Goal: Task Accomplishment & Management: Manage account settings

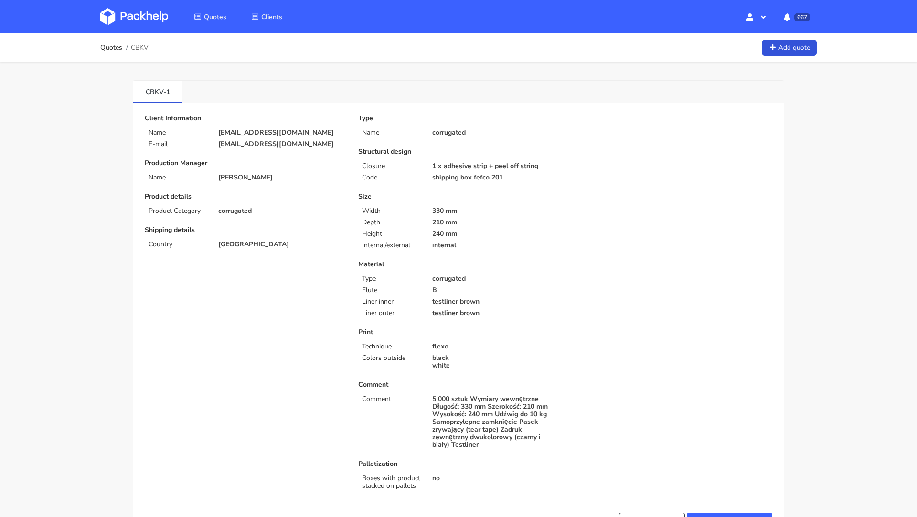
click at [696, 254] on div "Type Name corrugated Structural design Closure 1 x adhesive strip + peel off st…" at bounding box center [564, 304] width 427 height 379
click at [140, 45] on span "CBKV" at bounding box center [140, 48] width 18 height 8
copy span "CBKV"
click at [148, 7] on link at bounding box center [141, 17] width 82 height 28
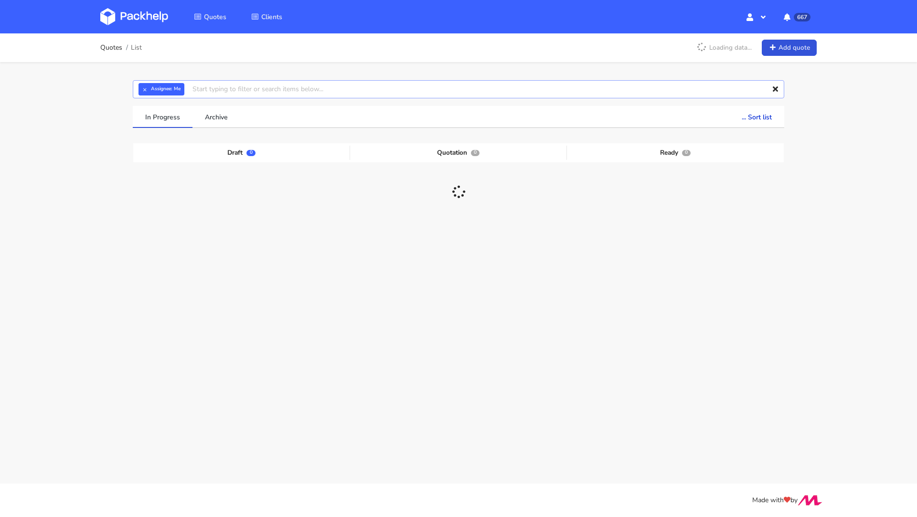
click at [246, 89] on input "text" at bounding box center [458, 89] width 651 height 18
paste input "CBKV"
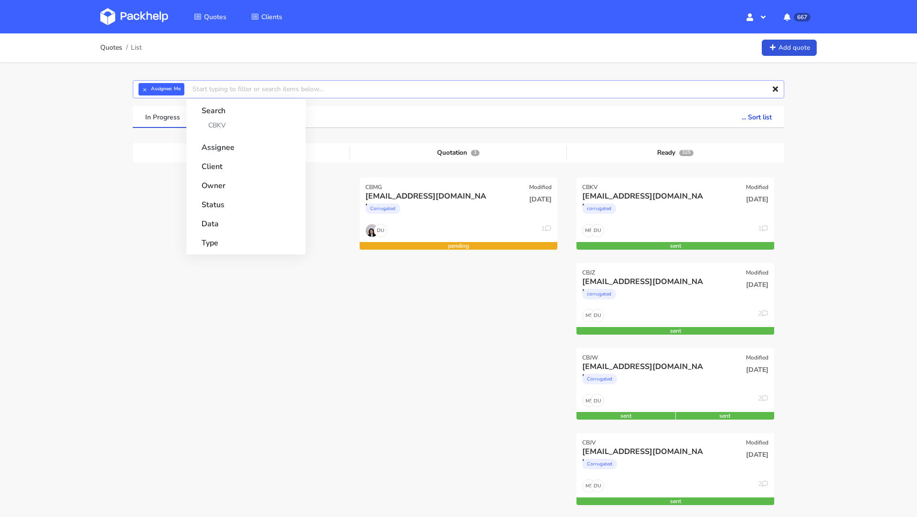
type input "CBKV"
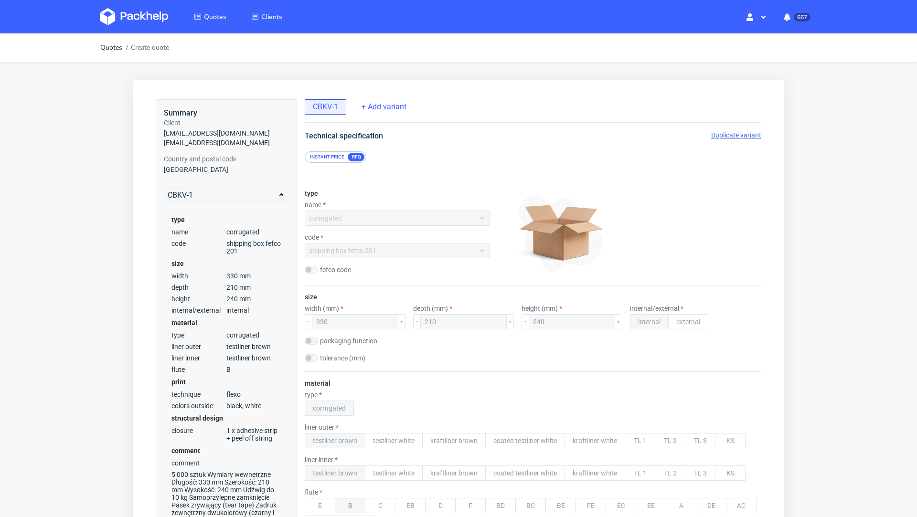
click at [719, 138] on span "Duplicate variant" at bounding box center [736, 135] width 50 height 8
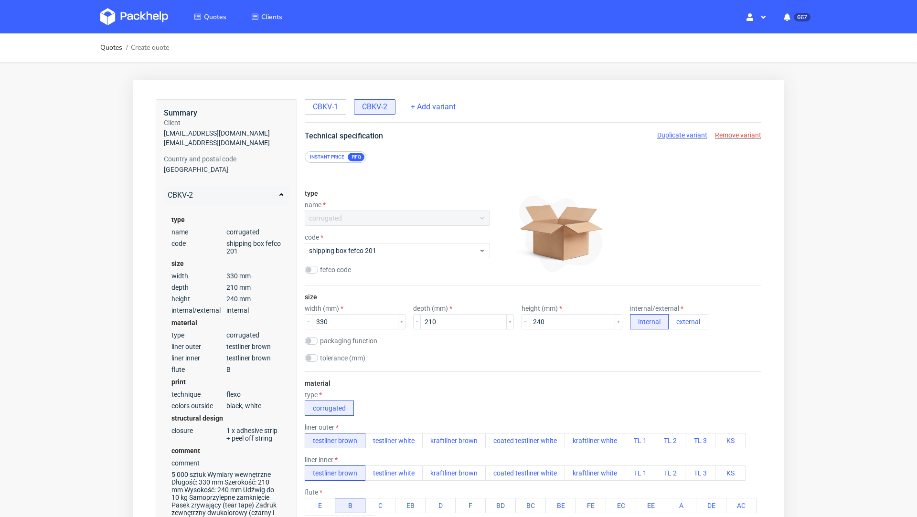
click at [358, 240] on div "code" at bounding box center [397, 237] width 185 height 8
click at [366, 251] on span "shipping box fefco 201" at bounding box center [394, 251] width 170 height 10
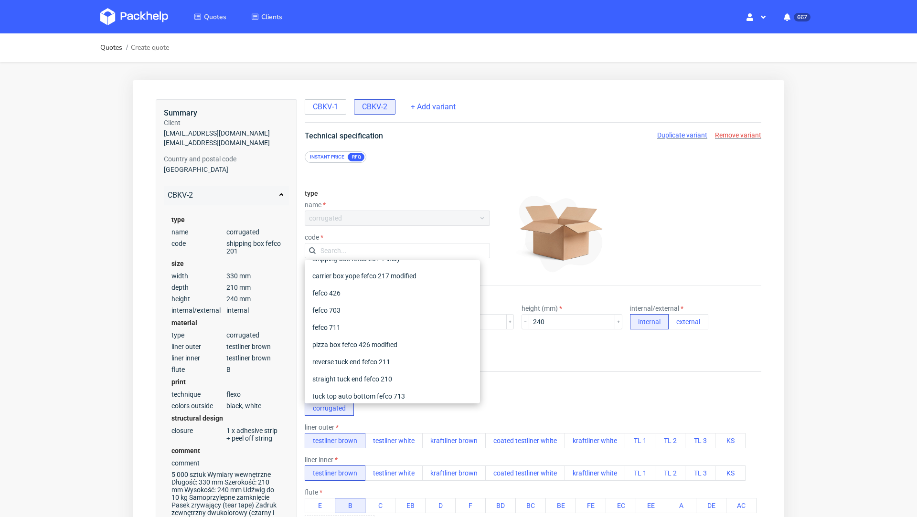
scroll to position [86, 0]
click at [388, 387] on div "tuck top auto bottom fefco 713" at bounding box center [392, 392] width 168 height 17
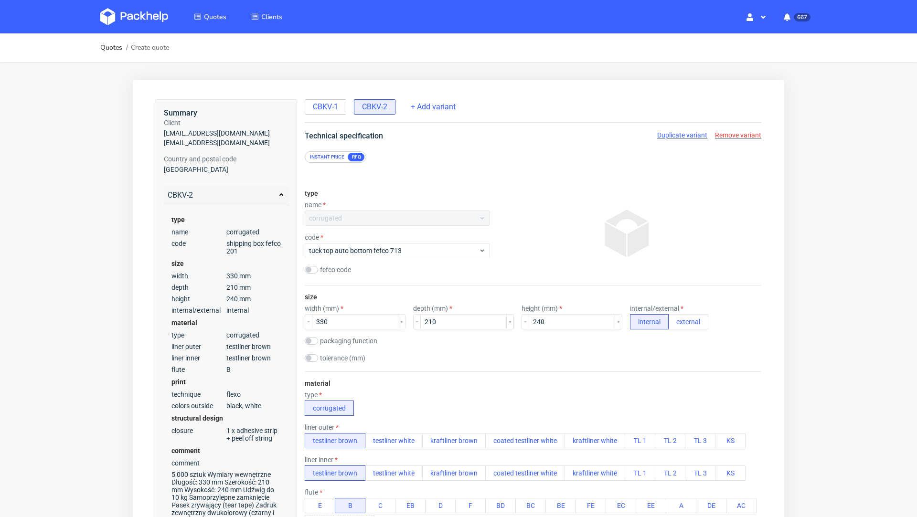
click at [319, 104] on span "CBKV-1" at bounding box center [325, 107] width 25 height 11
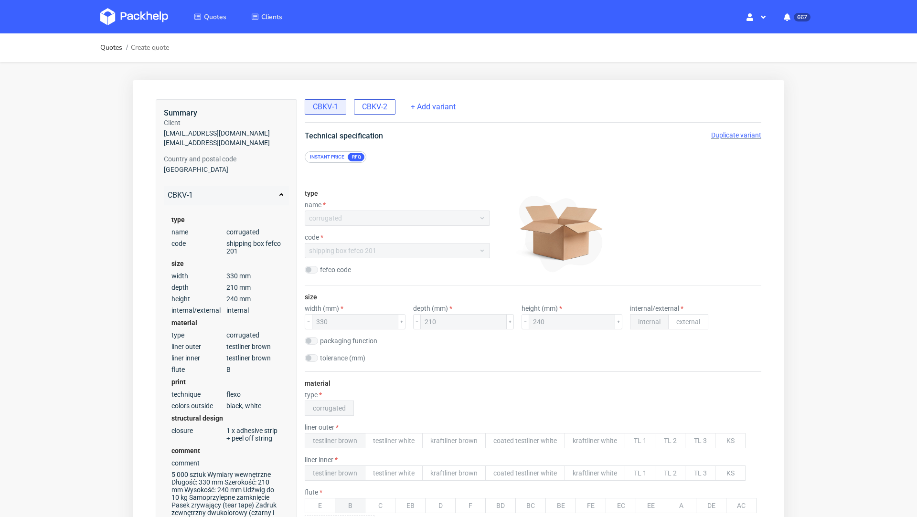
click at [376, 106] on span "CBKV-2" at bounding box center [374, 107] width 25 height 11
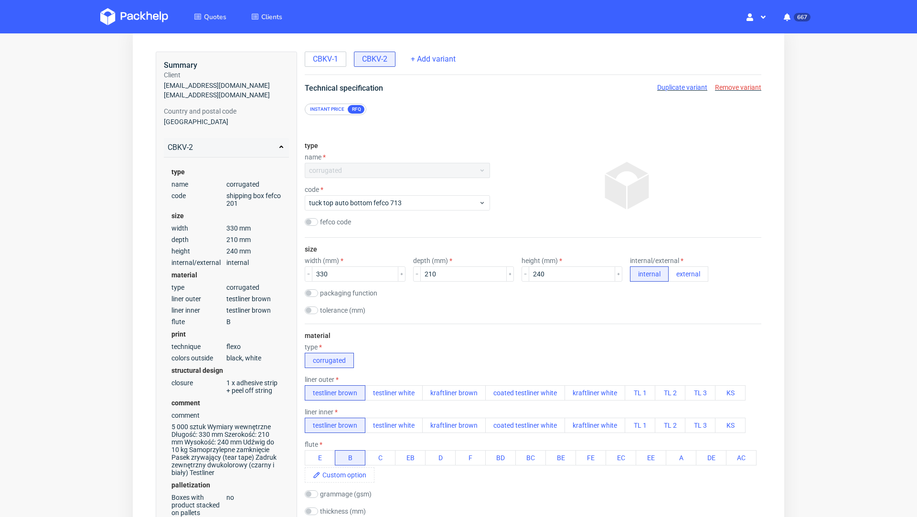
scroll to position [27, 0]
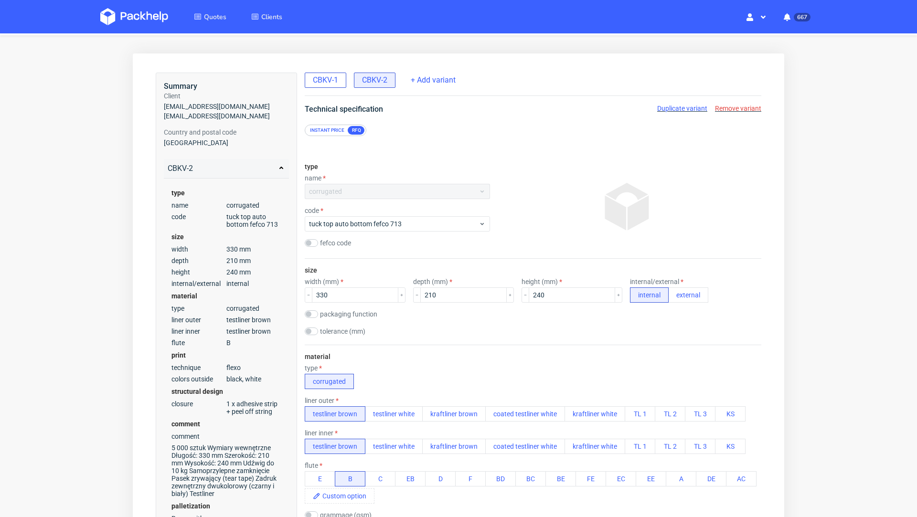
click at [331, 87] on div "CBKV-1" at bounding box center [326, 80] width 42 height 15
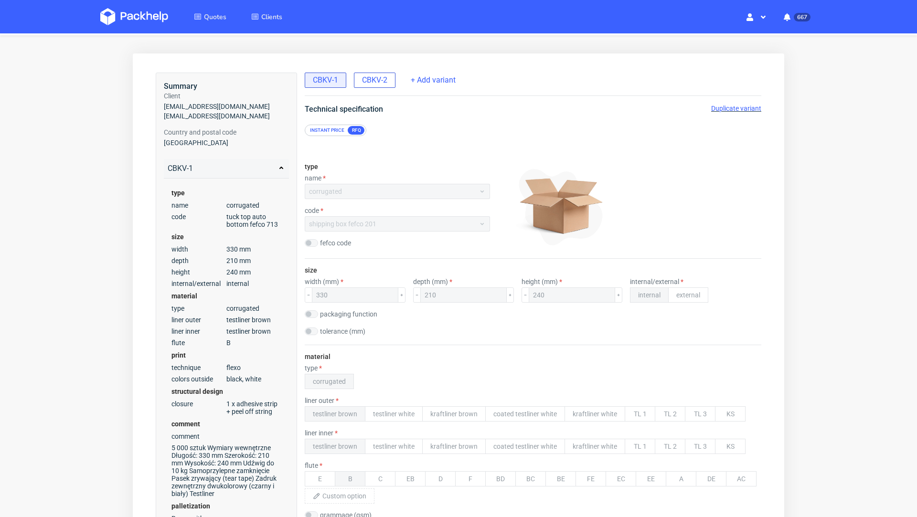
click at [376, 84] on span "CBKV-2" at bounding box center [374, 80] width 25 height 11
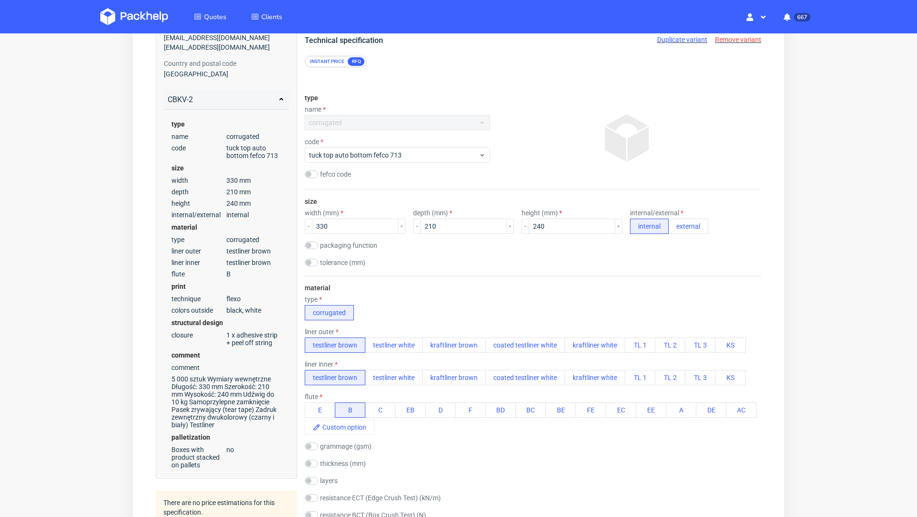
scroll to position [62, 0]
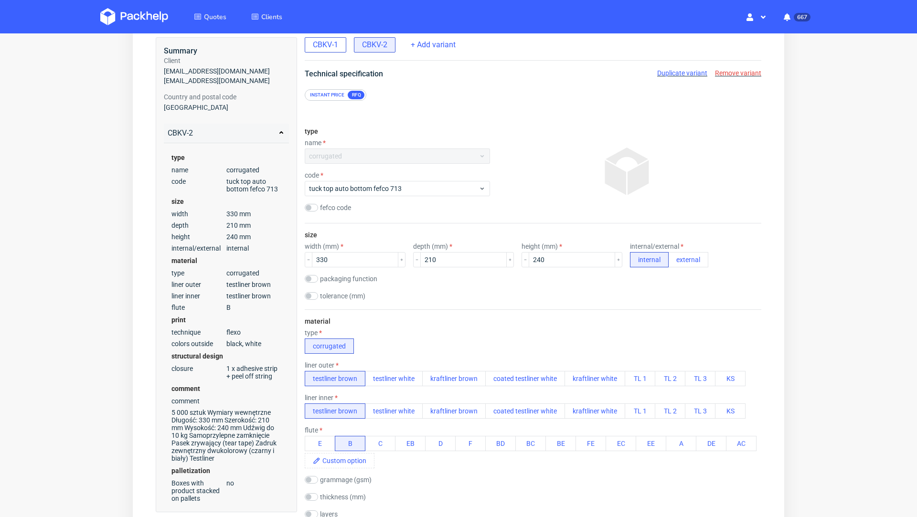
click at [319, 47] on span "CBKV-1" at bounding box center [325, 45] width 25 height 11
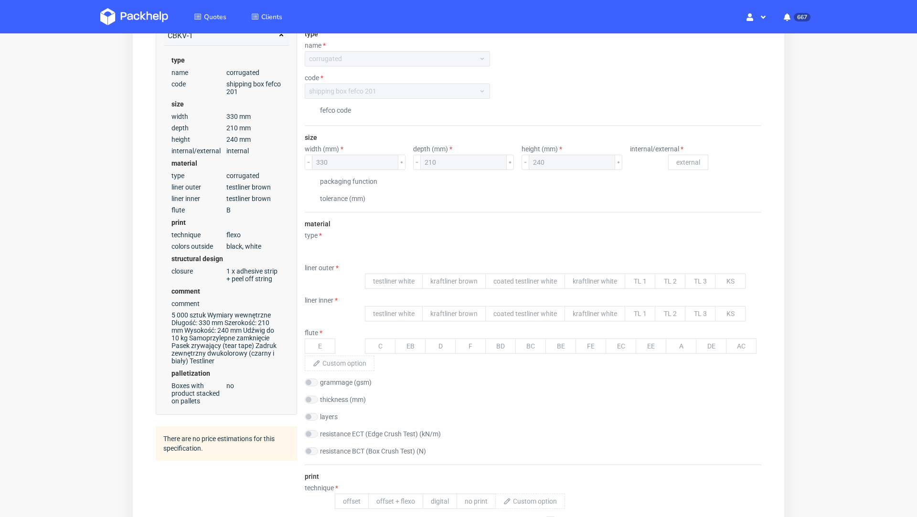
scroll to position [0, 0]
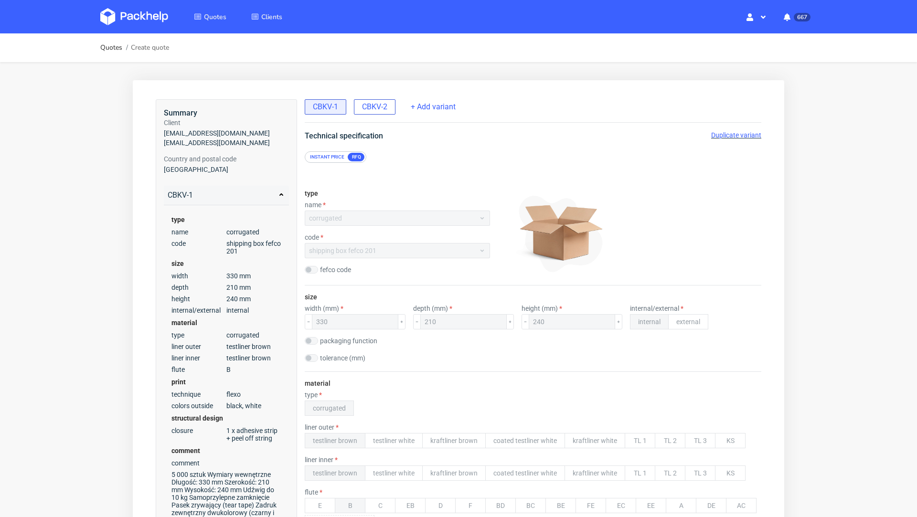
click at [377, 102] on span "CBKV-2" at bounding box center [374, 107] width 25 height 11
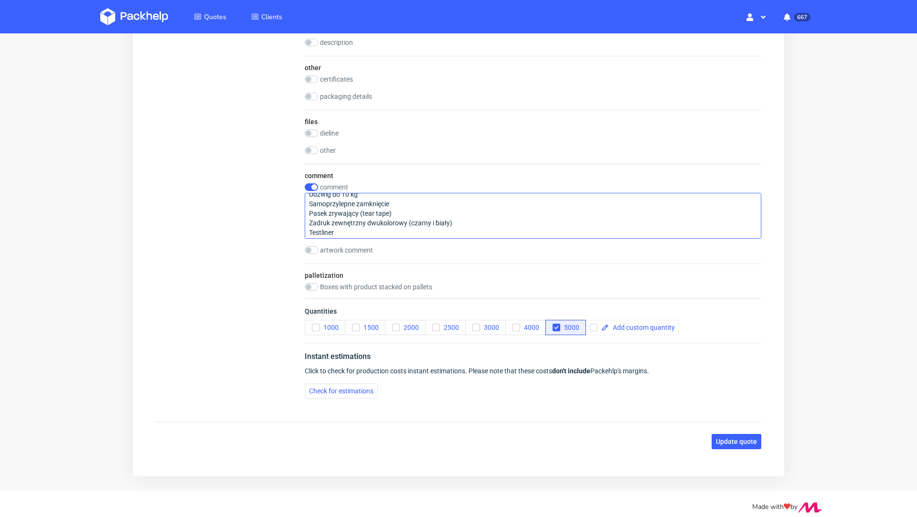
scroll to position [58, 0]
click at [732, 438] on span "Update quote" at bounding box center [736, 441] width 41 height 7
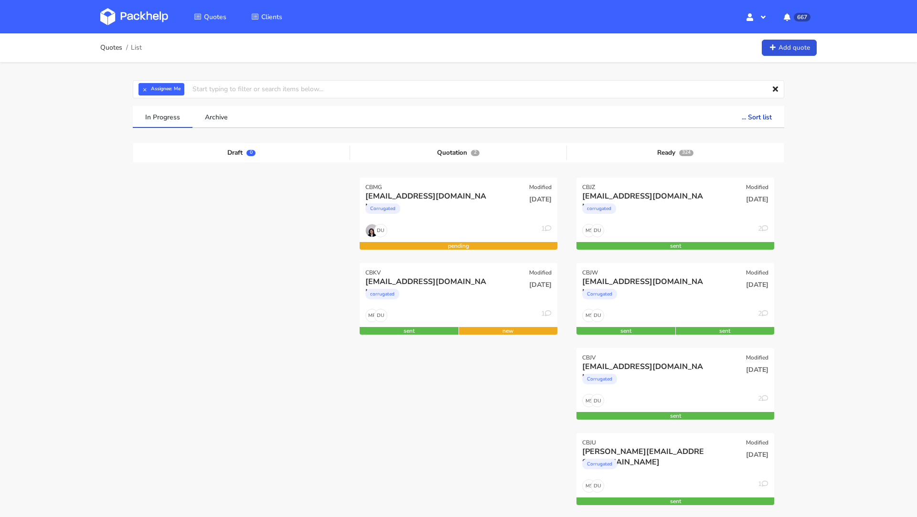
click at [143, 18] on img at bounding box center [134, 16] width 68 height 17
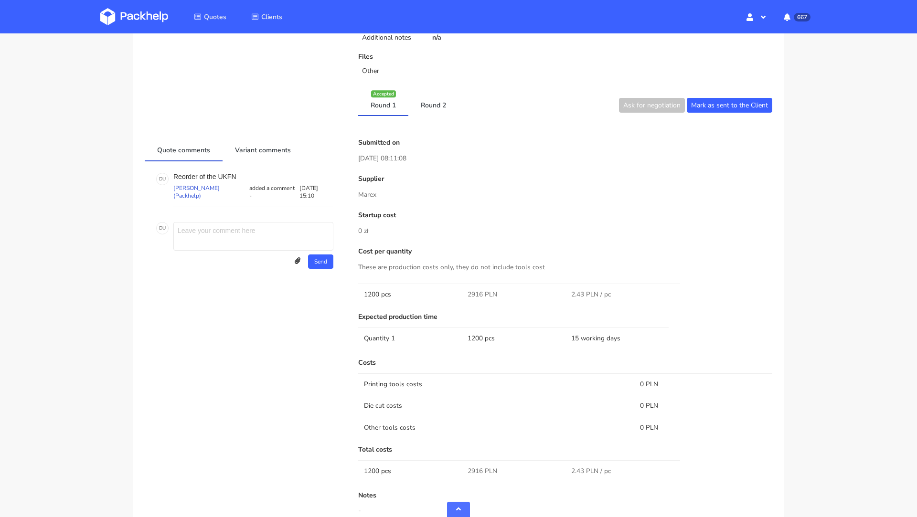
scroll to position [361, 0]
click at [235, 176] on p "Reorder of the UKFN" at bounding box center [253, 177] width 160 height 8
click at [229, 176] on p "Reorder of the UKFN" at bounding box center [253, 177] width 160 height 8
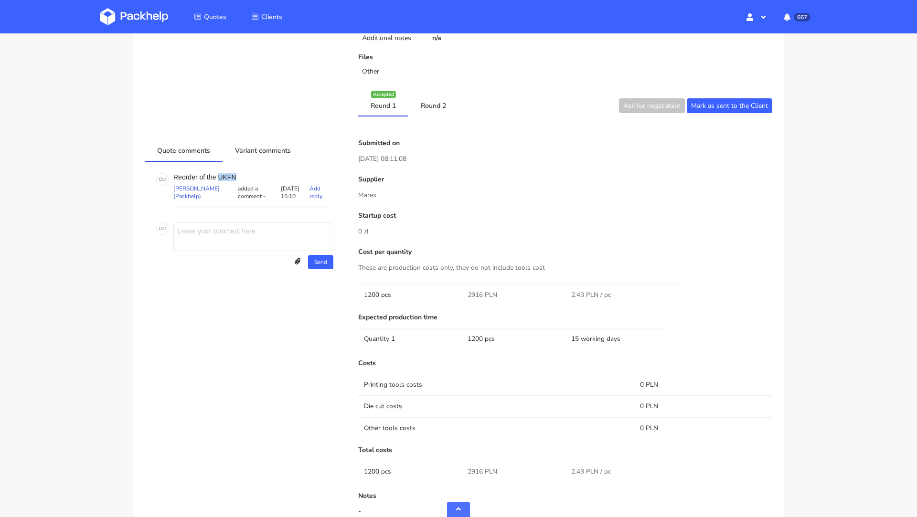
copy p "UKFN"
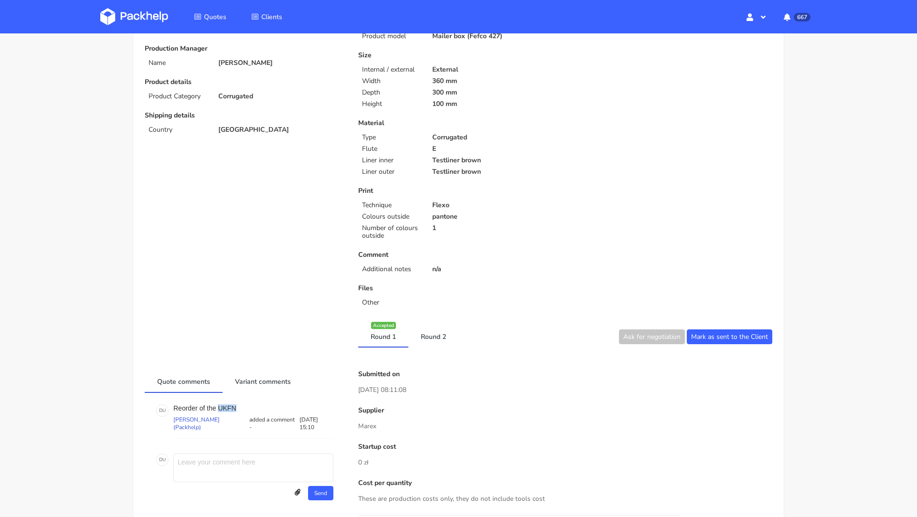
scroll to position [123, 0]
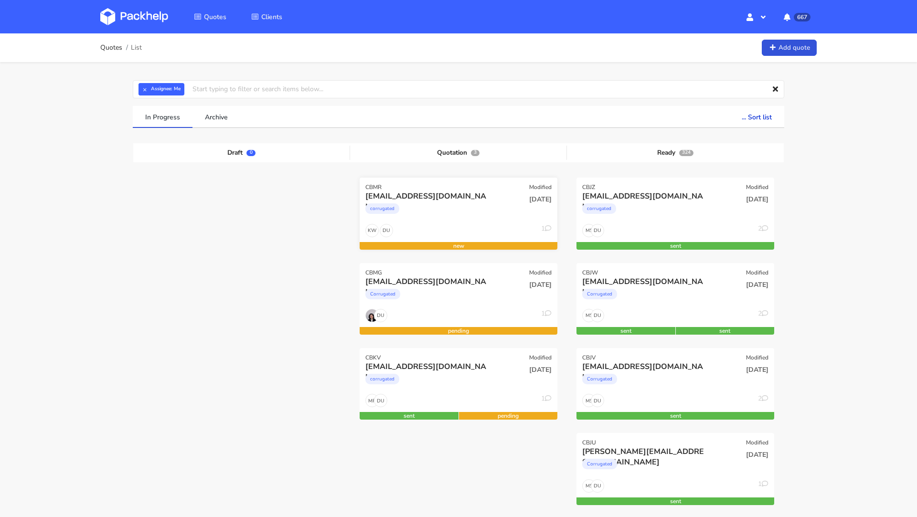
click at [415, 201] on div "[EMAIL_ADDRESS][DOMAIN_NAME]" at bounding box center [428, 196] width 127 height 11
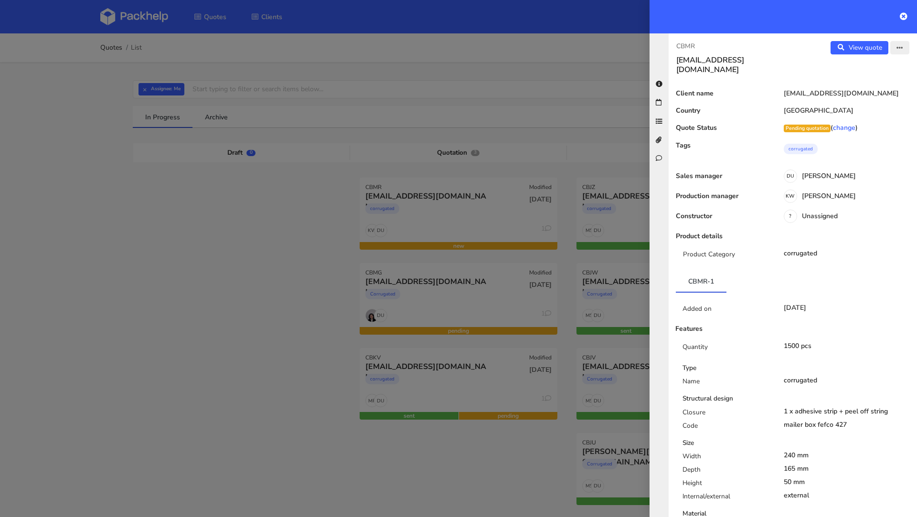
click at [893, 46] on button "button" at bounding box center [899, 47] width 19 height 13
click at [878, 62] on link "Edit quote" at bounding box center [868, 67] width 84 height 16
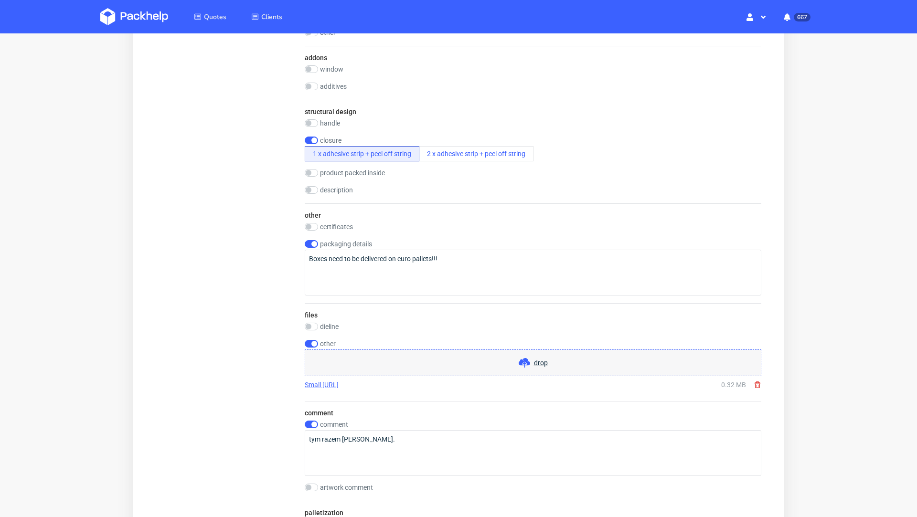
scroll to position [1230, 0]
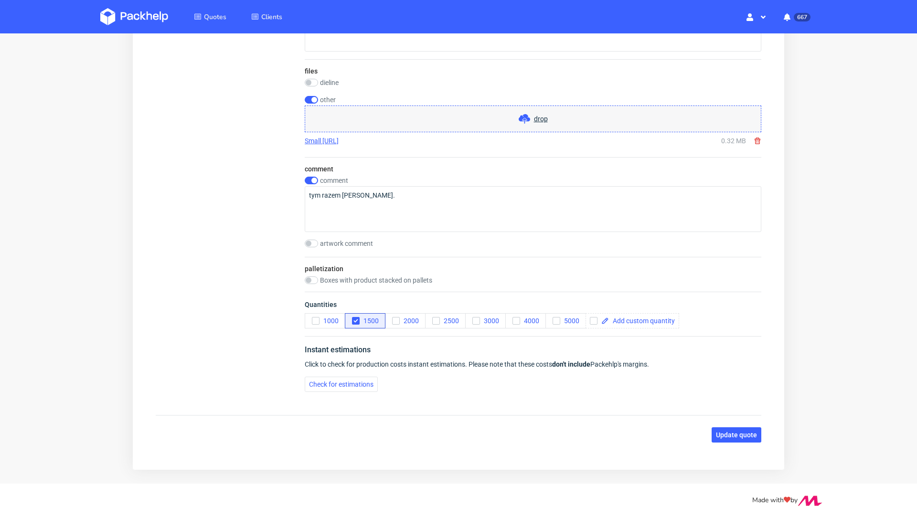
click at [333, 140] on link "Small [URL]" at bounding box center [322, 141] width 34 height 10
click at [754, 138] on use at bounding box center [757, 141] width 6 height 7
checkbox input "false"
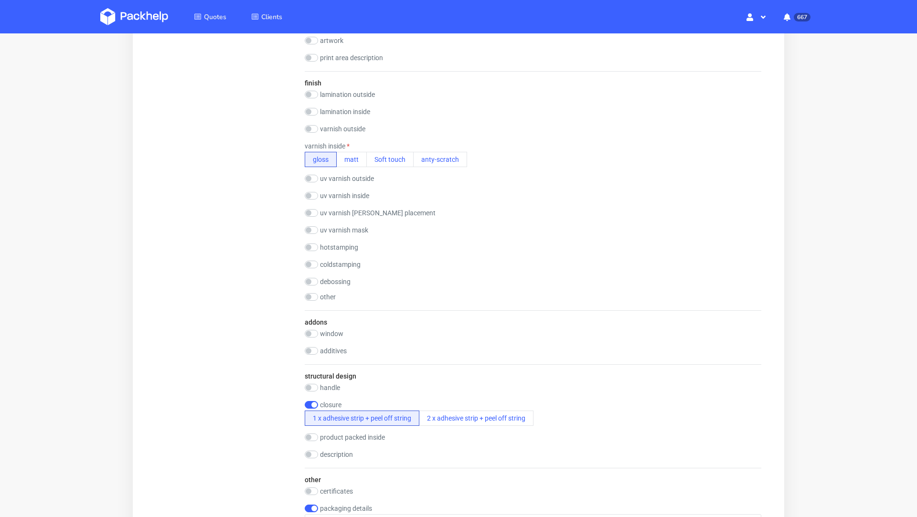
scroll to position [709, 0]
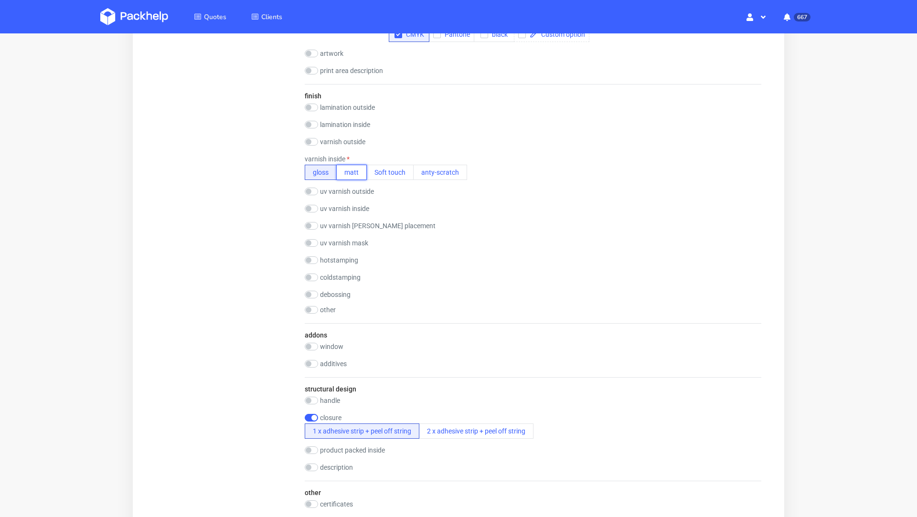
click at [353, 174] on button "matt" at bounding box center [351, 172] width 31 height 15
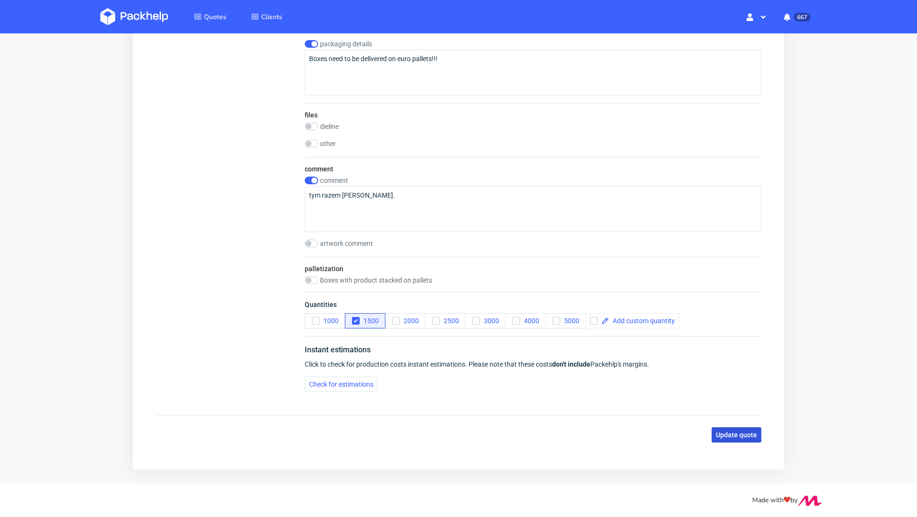
click at [712, 427] on button "Update quote" at bounding box center [736, 434] width 50 height 15
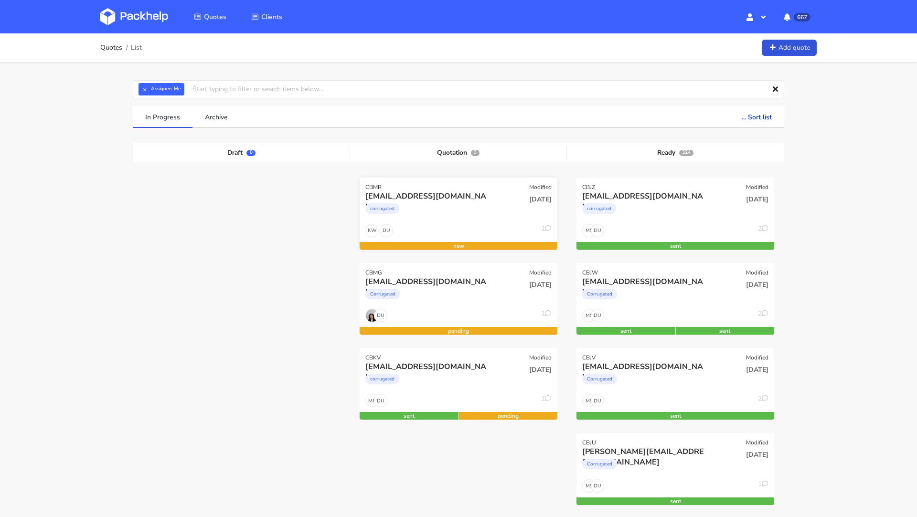
click at [433, 199] on div "[EMAIL_ADDRESS][DOMAIN_NAME]" at bounding box center [428, 196] width 127 height 11
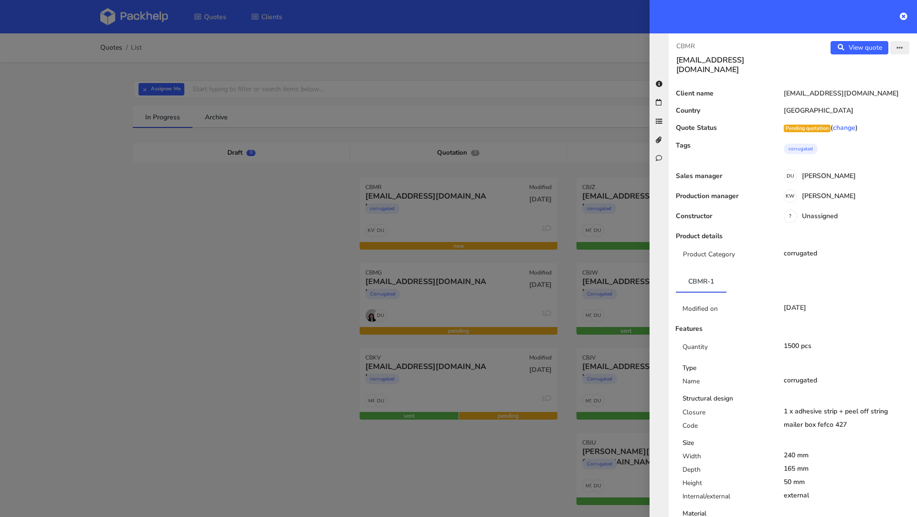
click at [898, 45] on icon "button" at bounding box center [899, 48] width 7 height 7
click at [874, 63] on link "Edit quote" at bounding box center [868, 67] width 84 height 16
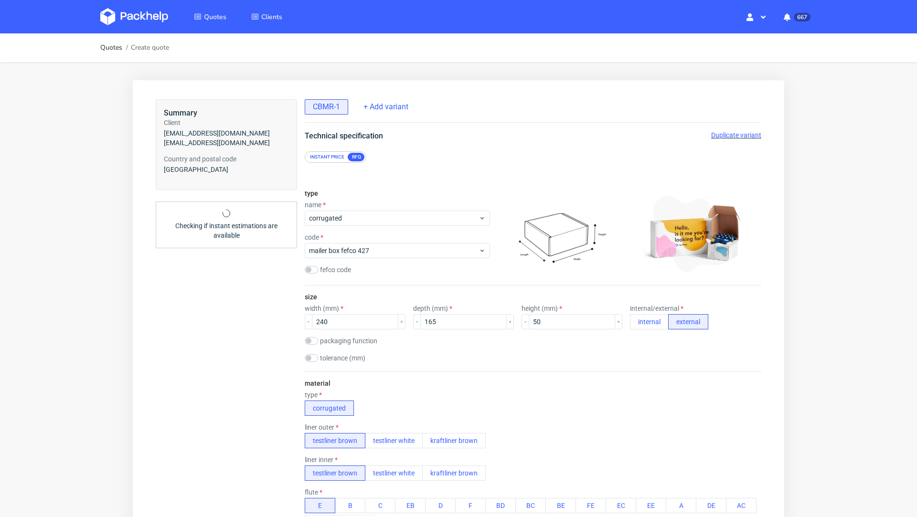
click at [734, 138] on span "Duplicate variant" at bounding box center [736, 135] width 50 height 8
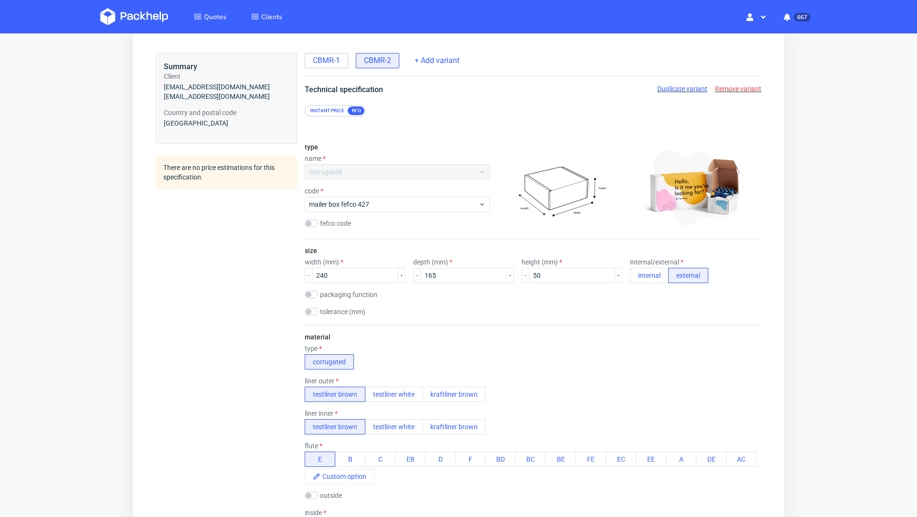
scroll to position [47, 0]
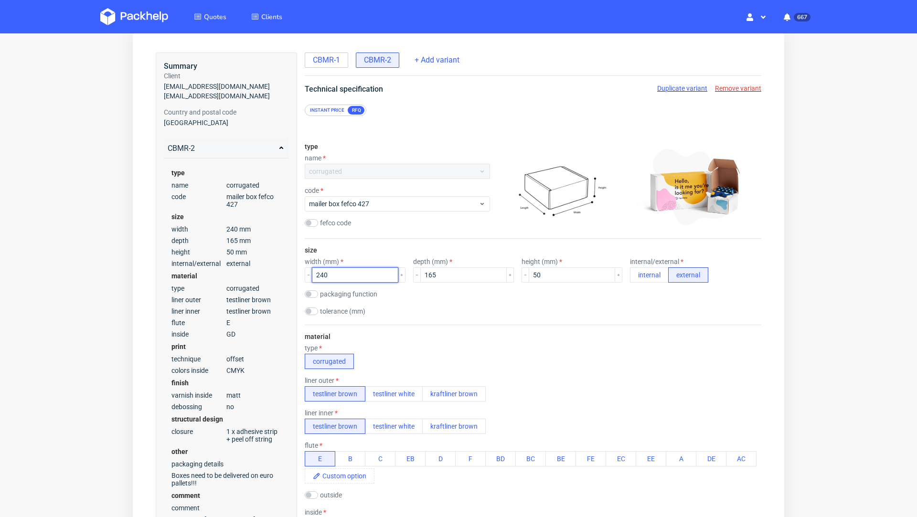
drag, startPoint x: 343, startPoint y: 275, endPoint x: 284, endPoint y: 272, distance: 58.8
type input "320"
drag, startPoint x: 462, startPoint y: 266, endPoint x: 391, endPoint y: 268, distance: 70.7
click at [391, 268] on div "width (mm) 320 depth (mm) 165 height (mm) 50 internal/external internal external" at bounding box center [533, 270] width 456 height 25
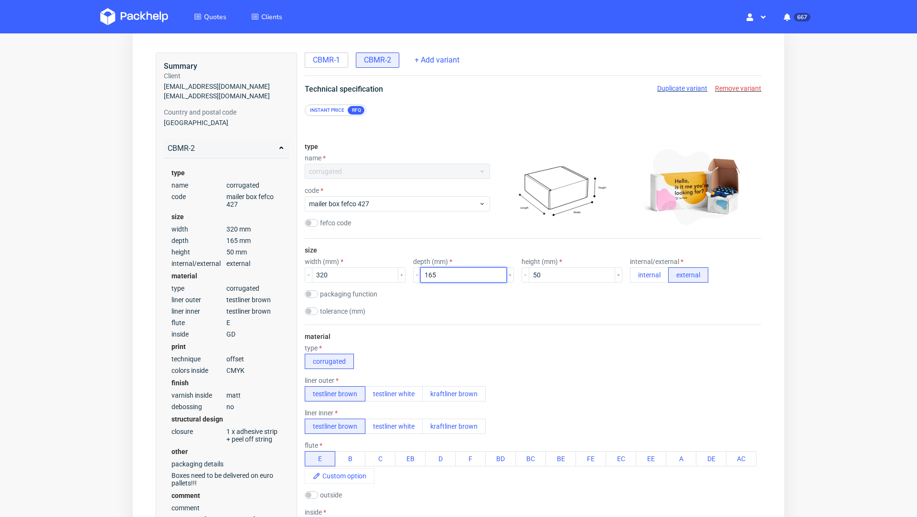
click at [422, 272] on input "165" at bounding box center [463, 274] width 86 height 15
type input "195"
click at [529, 271] on input "50" at bounding box center [572, 274] width 86 height 15
type input "80"
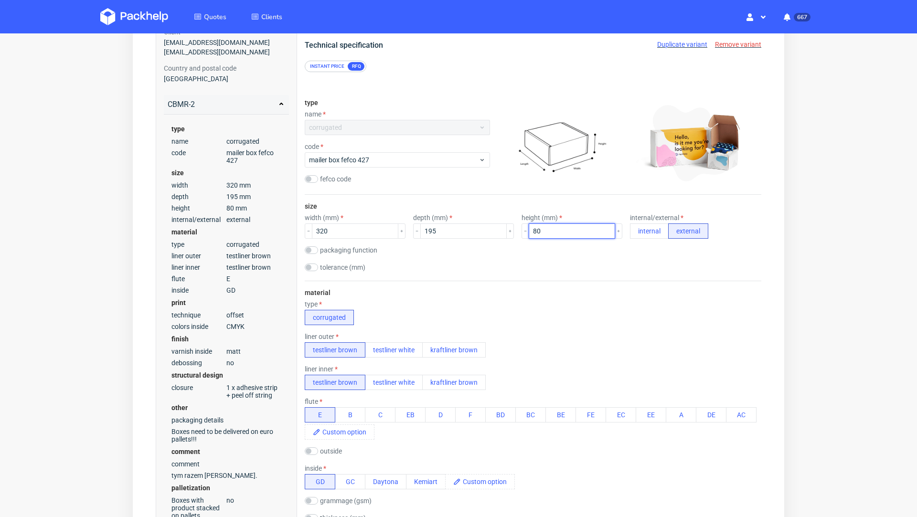
scroll to position [0, 0]
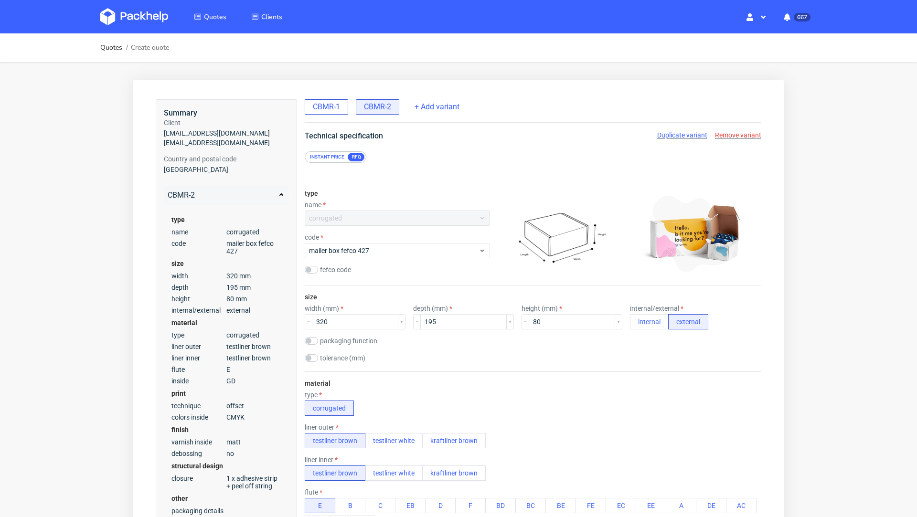
click at [326, 113] on div "CBMR-1" at bounding box center [326, 106] width 43 height 15
click at [365, 113] on div "CBMR-2" at bounding box center [377, 106] width 43 height 15
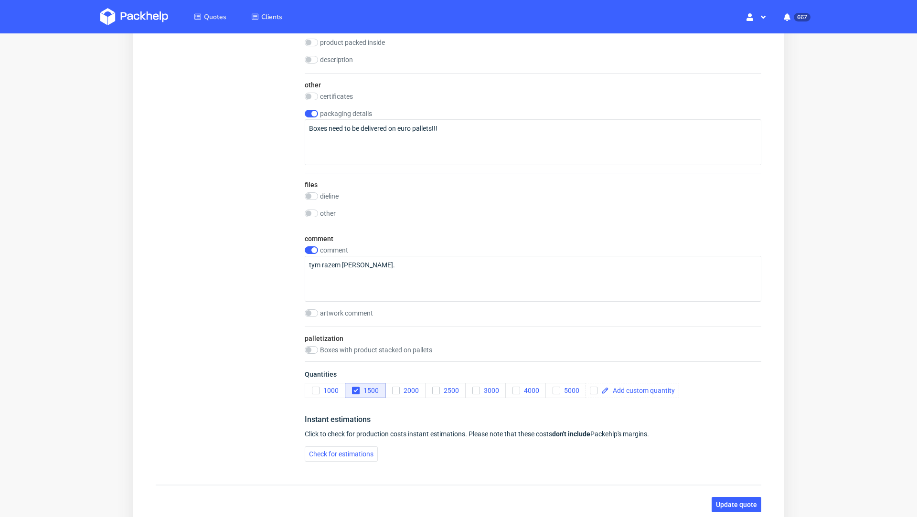
scroll to position [1118, 0]
click at [396, 385] on icon "button" at bounding box center [395, 388] width 7 height 7
click at [360, 385] on span "1500" at bounding box center [369, 389] width 19 height 8
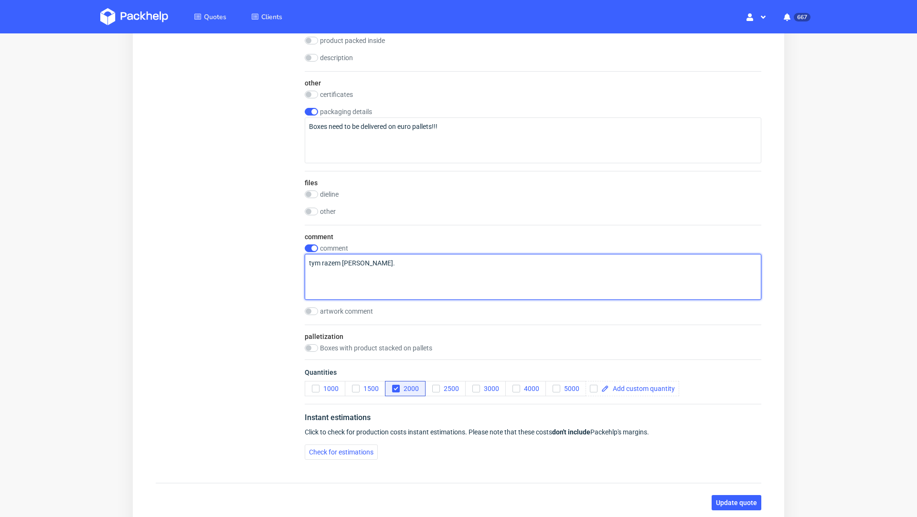
click at [406, 263] on textarea "tym razem [PERSON_NAME]." at bounding box center [533, 277] width 456 height 46
drag, startPoint x: 416, startPoint y: 271, endPoint x: 286, endPoint y: 258, distance: 130.0
type textarea "Drugi wariant jest nowy."
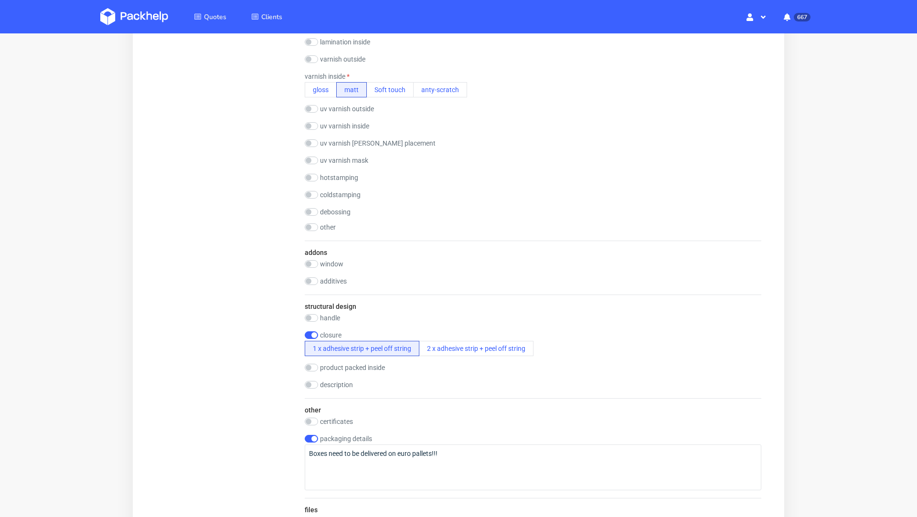
scroll to position [1186, 0]
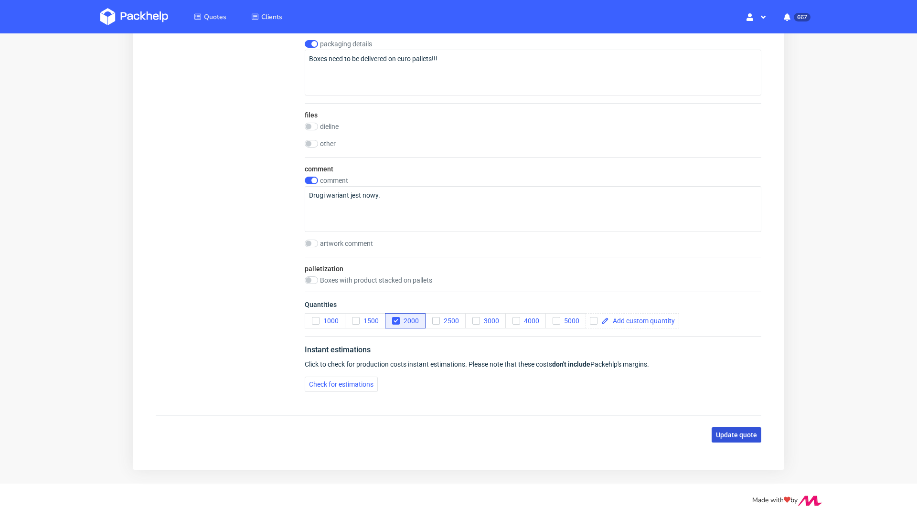
click at [726, 432] on span "Update quote" at bounding box center [736, 435] width 41 height 7
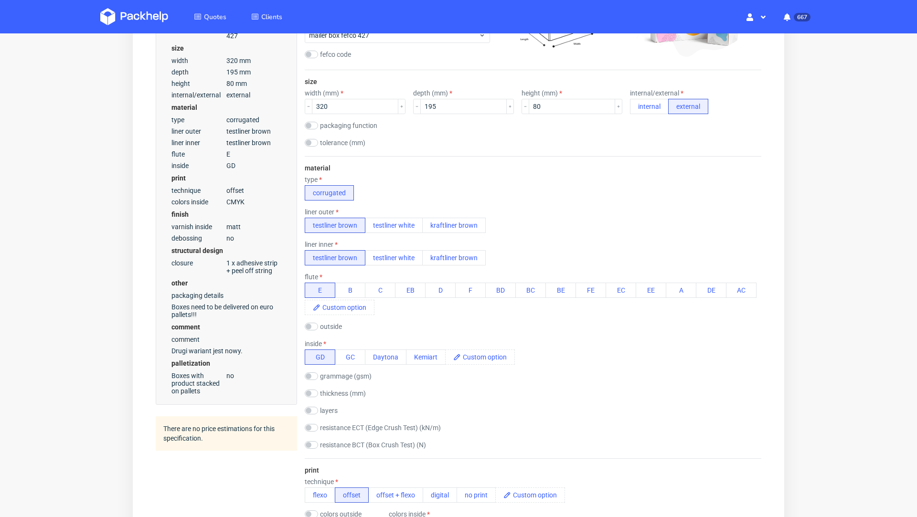
scroll to position [0, 0]
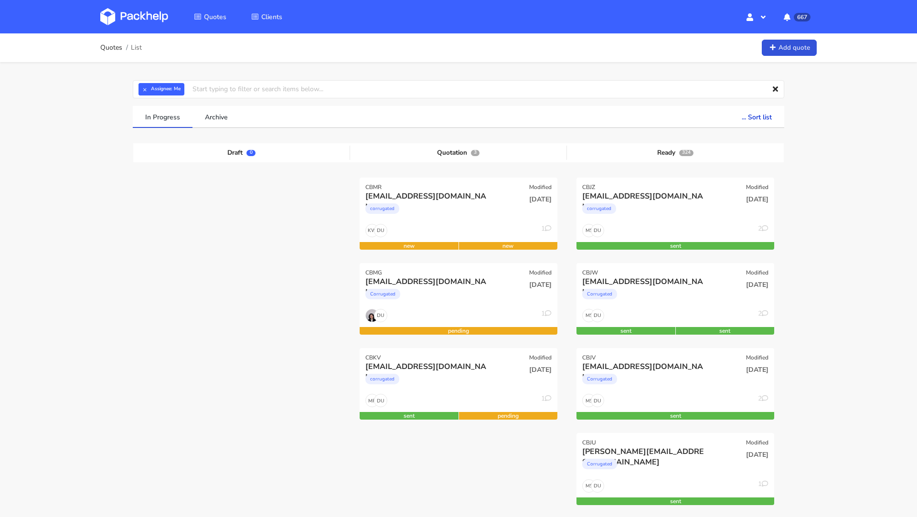
drag, startPoint x: 276, startPoint y: 247, endPoint x: 246, endPoint y: 211, distance: 47.1
click at [112, 20] on img at bounding box center [134, 16] width 68 height 17
